Goal: Navigation & Orientation: Find specific page/section

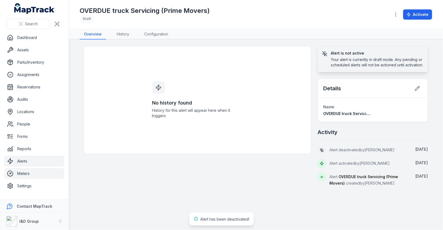
click at [24, 175] on link "Meters" at bounding box center [34, 174] width 60 height 11
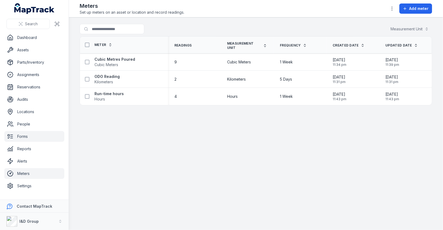
click at [32, 141] on link "Forms" at bounding box center [34, 136] width 60 height 11
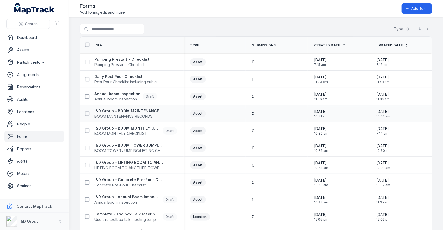
click at [218, 108] on div "Asset" at bounding box center [215, 114] width 62 height 12
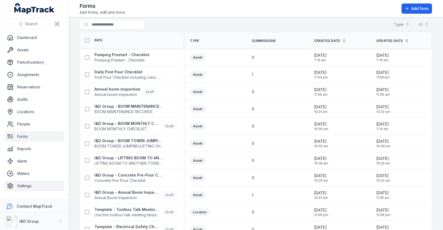
click at [24, 187] on link "Settings" at bounding box center [34, 186] width 60 height 11
click at [259, 103] on td "0" at bounding box center [277, 109] width 62 height 17
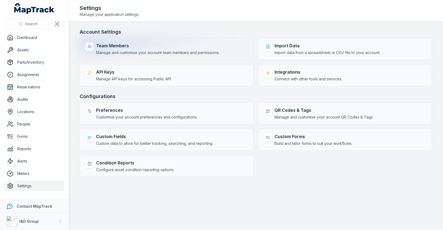
click at [160, 52] on span "Manage and customise your account team members and permissions." at bounding box center [158, 52] width 124 height 5
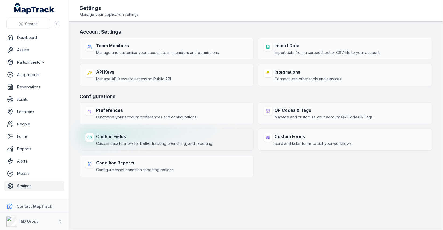
click at [130, 134] on strong "Custom Fields" at bounding box center [154, 137] width 117 height 6
